Goal: Navigation & Orientation: Understand site structure

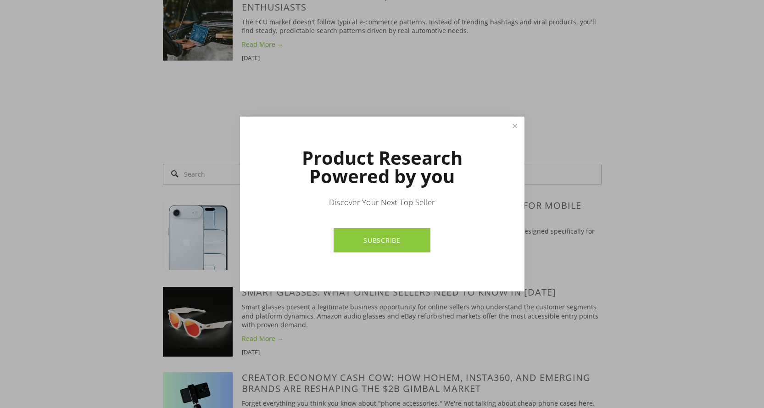
scroll to position [1194, 0]
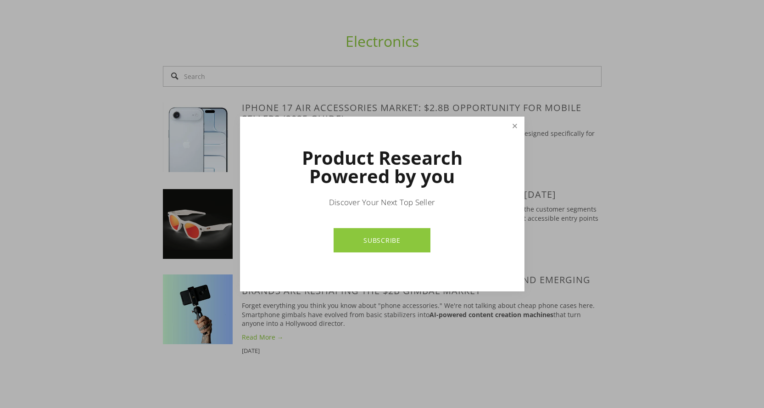
click at [514, 128] on link "Close" at bounding box center [515, 126] width 16 height 16
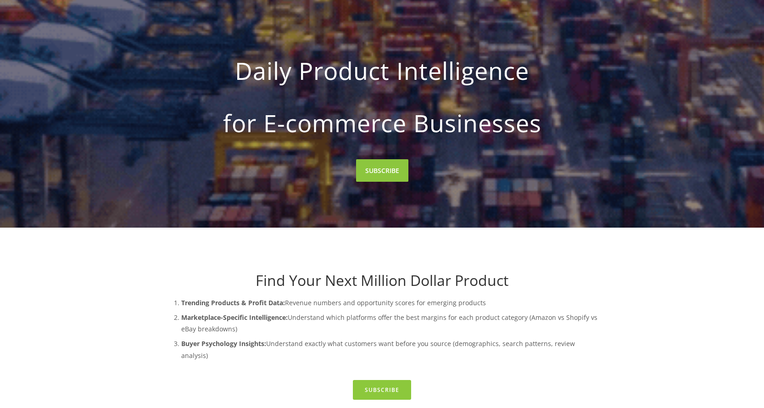
scroll to position [0, 0]
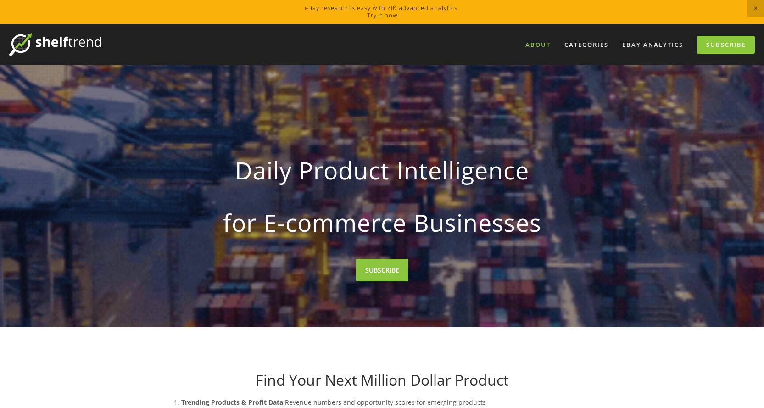
click at [536, 48] on link "About" at bounding box center [538, 44] width 37 height 15
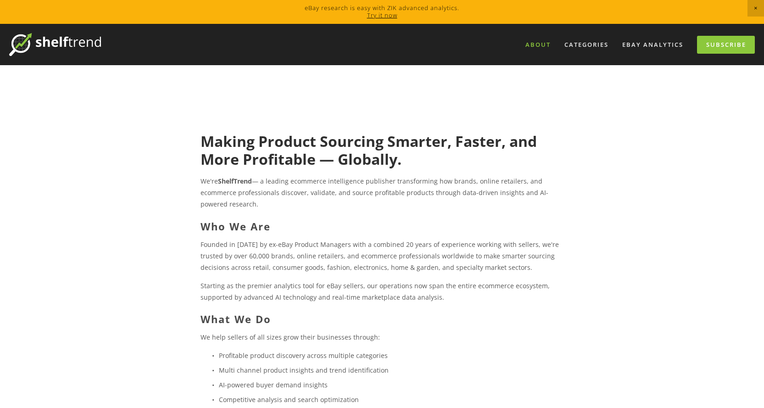
click at [665, 33] on div "About Categories Auto Parts Electronics Fashion Home & Garden" at bounding box center [428, 44] width 654 height 23
click at [661, 35] on div "About Categories Auto Parts Electronics Fashion Home & Garden" at bounding box center [428, 44] width 654 height 23
click at [647, 44] on link "eBay Analytics" at bounding box center [653, 44] width 73 height 15
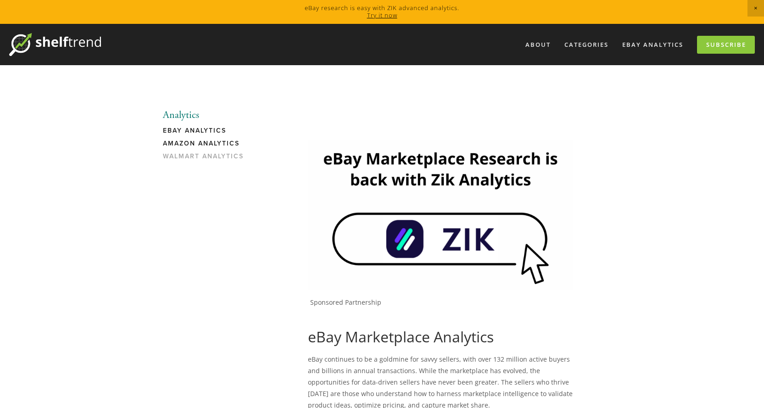
click at [224, 140] on link "Amazon Analytics" at bounding box center [207, 146] width 88 height 13
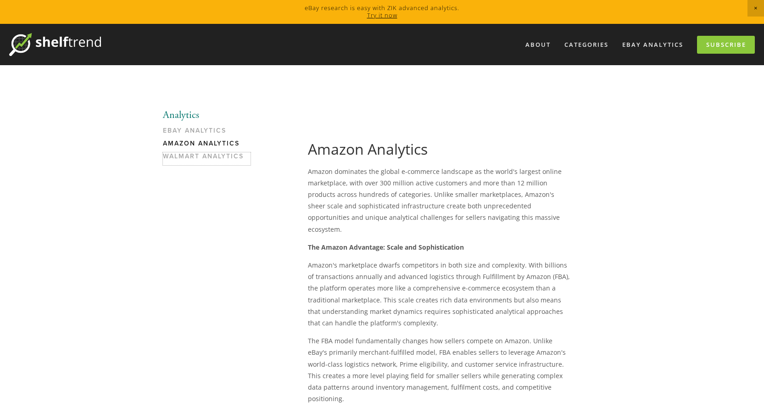
click at [202, 157] on link "Walmart Analytics" at bounding box center [207, 158] width 88 height 13
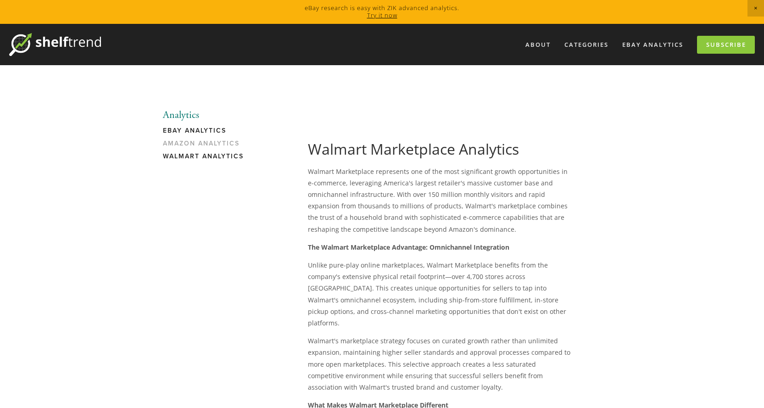
click at [189, 131] on link "eBay Analytics" at bounding box center [207, 133] width 88 height 13
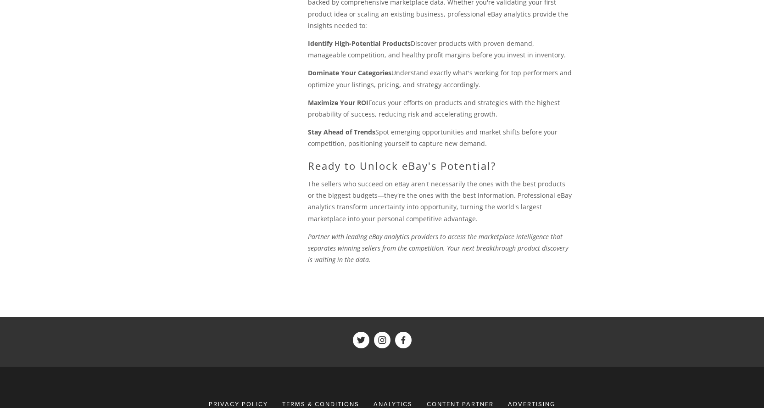
scroll to position [1010, 0]
